Goal: Check status: Check status

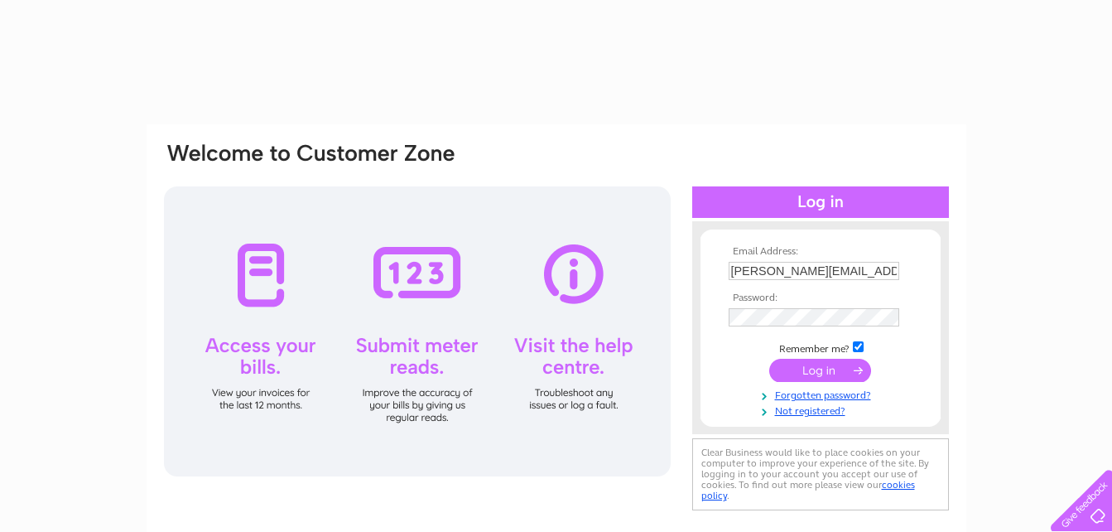
click at [804, 369] on input "submit" at bounding box center [820, 370] width 102 height 23
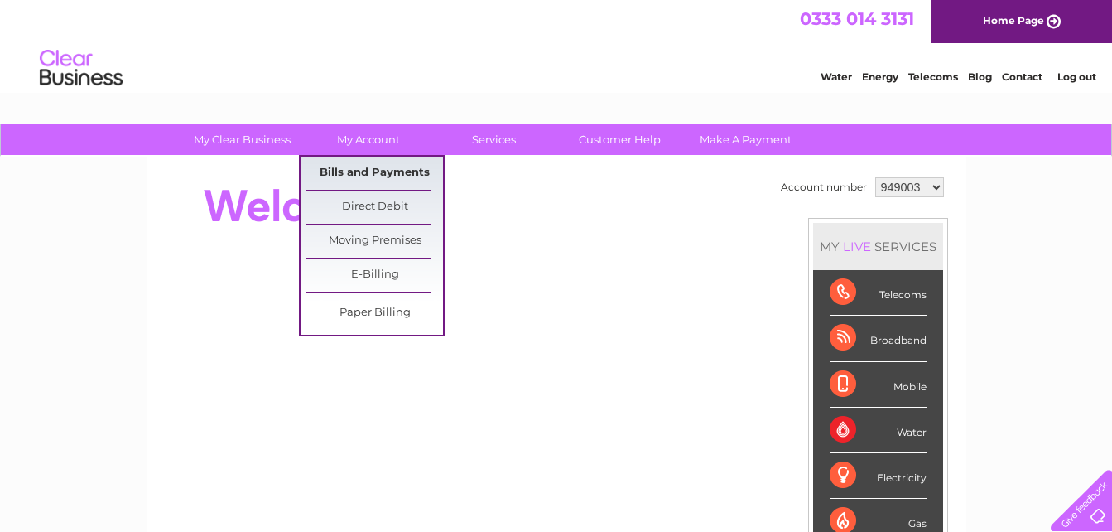
click at [368, 166] on link "Bills and Payments" at bounding box center [374, 173] width 137 height 33
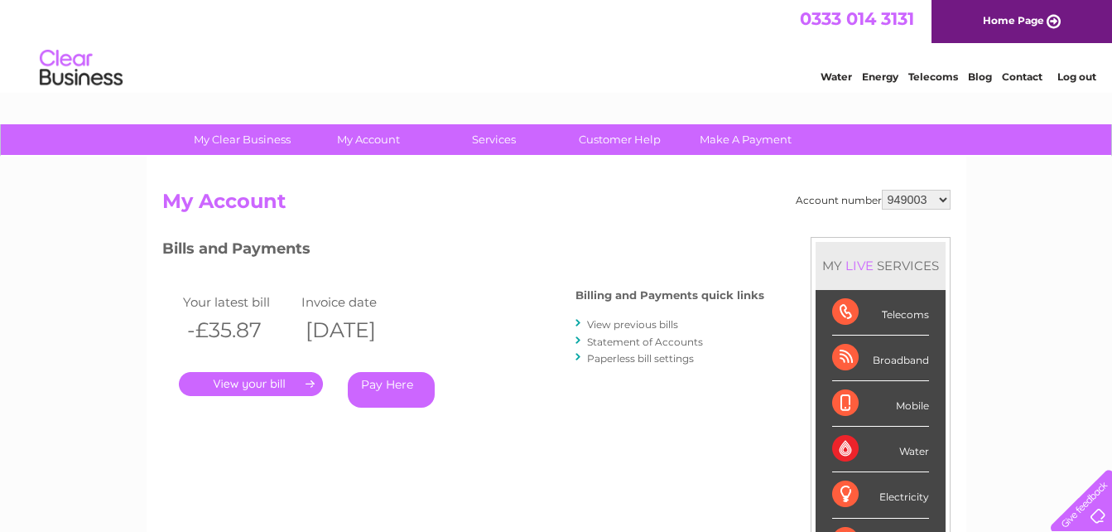
click at [945, 201] on select "949003 1139693" at bounding box center [916, 200] width 69 height 20
select select "1139693"
click at [883, 190] on select "949003 1139693" at bounding box center [916, 200] width 69 height 20
click at [237, 388] on link "." at bounding box center [251, 384] width 144 height 24
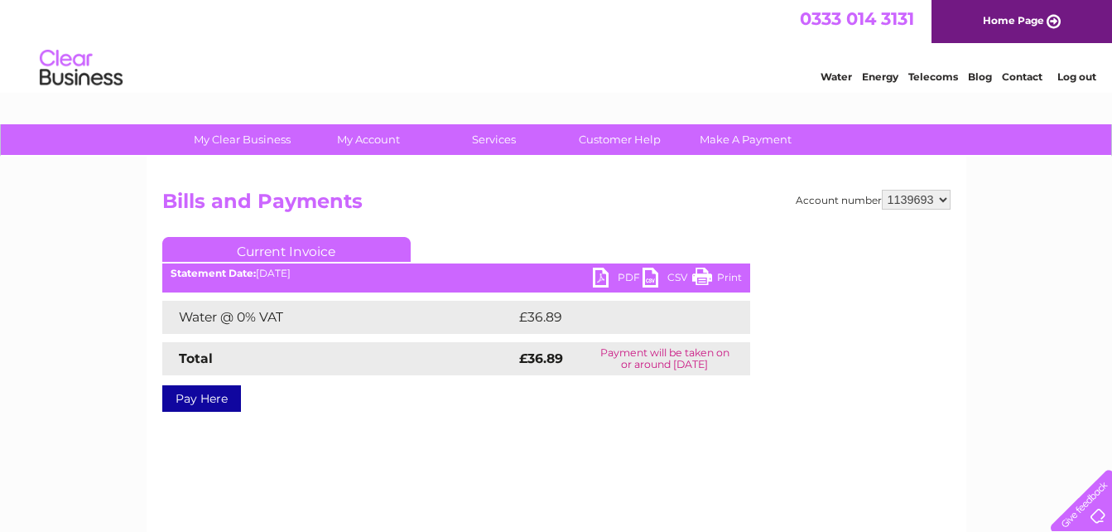
click at [600, 282] on link "PDF" at bounding box center [618, 279] width 50 height 24
